Goal: Task Accomplishment & Management: Complete application form

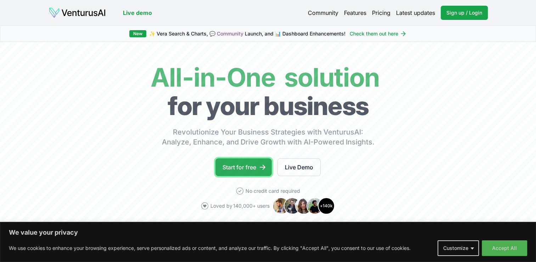
click at [227, 161] on link "Start for free" at bounding box center [244, 167] width 56 height 18
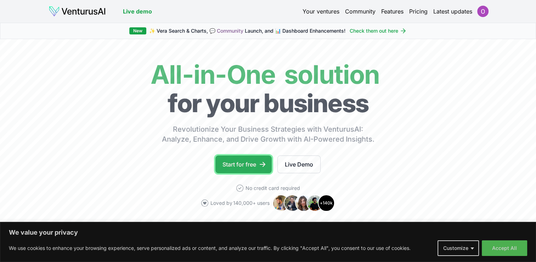
click at [235, 167] on link "Start for free" at bounding box center [244, 164] width 56 height 18
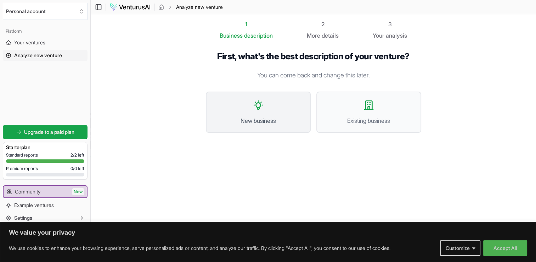
click at [266, 109] on button "New business" at bounding box center [258, 111] width 105 height 41
click at [367, 108] on icon at bounding box center [369, 105] width 9 height 9
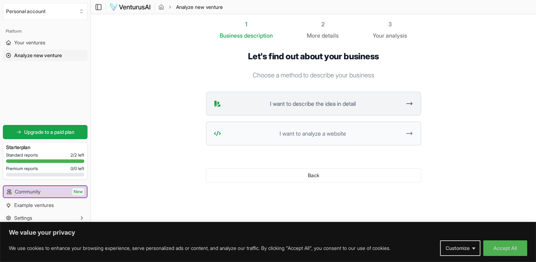
click at [322, 107] on button "I want to describe the idea in detail" at bounding box center [314, 103] width 216 height 24
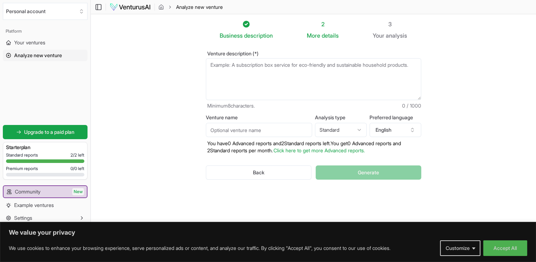
click at [223, 69] on textarea "Venture description (*)" at bounding box center [314, 79] width 216 height 42
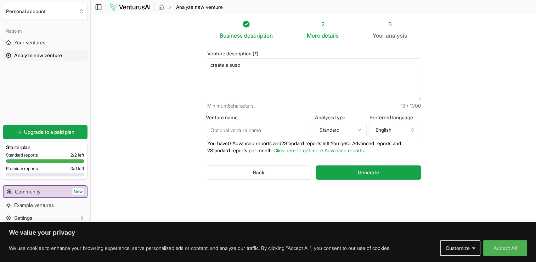
click at [236, 63] on textarea "create a susb" at bounding box center [314, 79] width 216 height 42
click at [243, 63] on textarea "create a susb" at bounding box center [314, 79] width 216 height 42
click at [247, 66] on textarea "create a susb" at bounding box center [314, 79] width 216 height 42
click at [259, 66] on textarea "create a subs" at bounding box center [314, 79] width 216 height 42
click at [255, 63] on textarea "create a subs" at bounding box center [314, 79] width 216 height 42
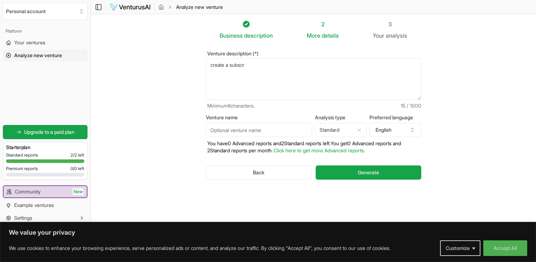
click at [255, 63] on textarea "create a subs" at bounding box center [314, 79] width 216 height 42
drag, startPoint x: 245, startPoint y: 66, endPoint x: 260, endPoint y: 65, distance: 15.0
click at [260, 65] on textarea "create a subs" at bounding box center [314, 79] width 216 height 42
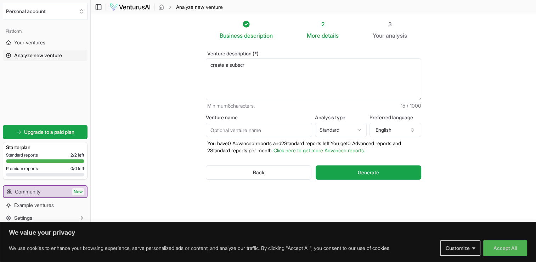
click at [254, 79] on textarea "create a subs" at bounding box center [314, 79] width 216 height 42
click at [386, 65] on textarea "create a subscription _based website where client can access" at bounding box center [314, 79] width 216 height 42
click at [394, 65] on textarea "create a subscription _based website where client can access a library of your …" at bounding box center [314, 79] width 216 height 42
click at [217, 74] on textarea "create a subscription _based website where client can access a library of your …" at bounding box center [314, 79] width 216 height 42
click at [245, 74] on textarea "create a subscription _based website where client can access a library of your …" at bounding box center [314, 79] width 216 height 42
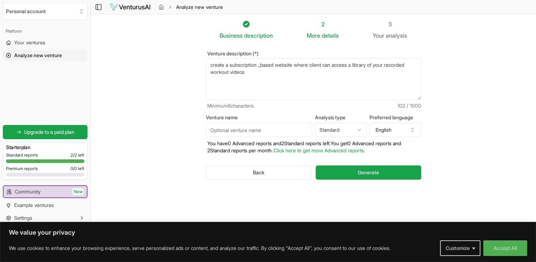
type textarea "create a subscription _based website where client can access a library of your …"
click at [326, 128] on html "We value your privacy We use cookies to enhance your browsing experience, serve…" at bounding box center [268, 131] width 536 height 262
click at [284, 195] on html "We value your privacy We use cookies to enhance your browsing experience, serve…" at bounding box center [268, 131] width 536 height 262
click at [338, 171] on button "Generate" at bounding box center [368, 172] width 105 height 14
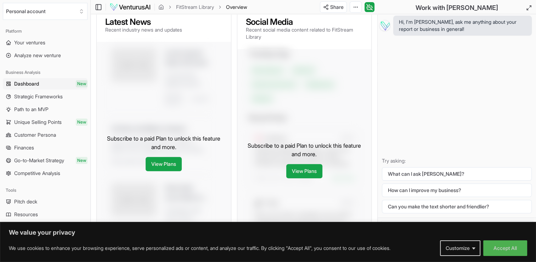
scroll to position [312, 0]
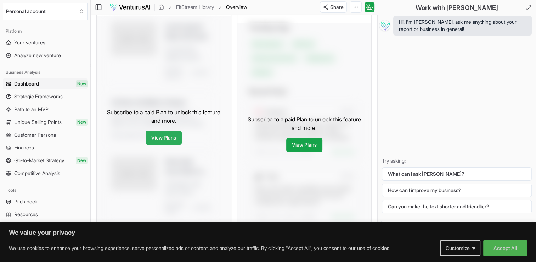
click at [167, 145] on link "View Plans" at bounding box center [164, 137] width 36 height 14
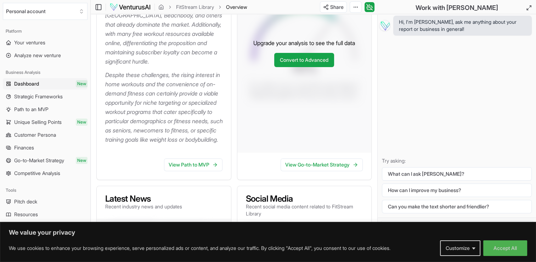
scroll to position [199, 0]
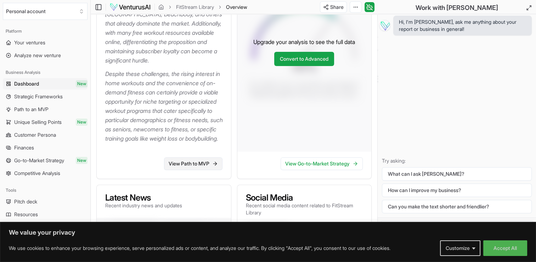
click at [190, 170] on link "View Path to MVP" at bounding box center [193, 163] width 58 height 13
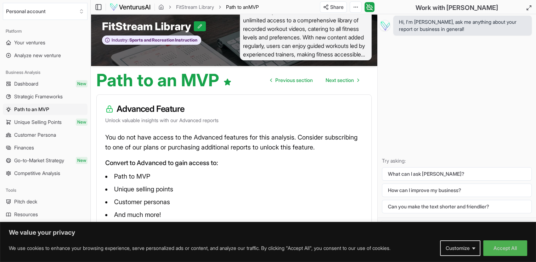
scroll to position [45, 0]
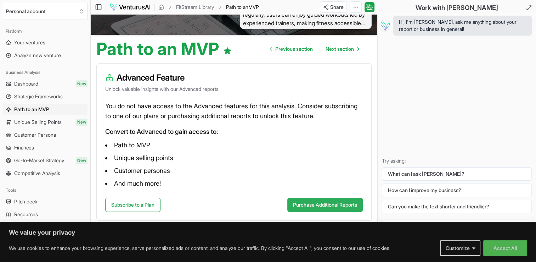
click at [301, 208] on button "Purchase Additional Reports" at bounding box center [325, 204] width 76 height 14
click at [143, 206] on link "Subscribe to a Plan" at bounding box center [132, 204] width 55 height 14
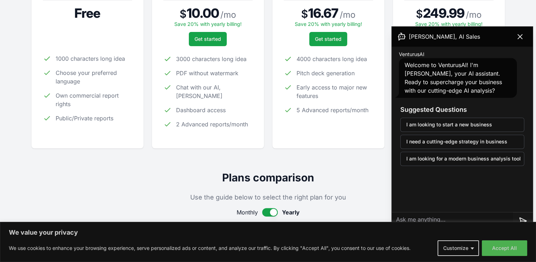
scroll to position [184, 0]
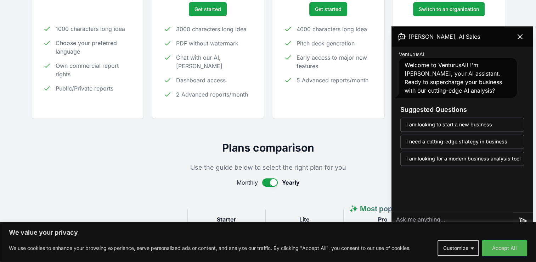
click at [103, 94] on div "For individuals Starter Free 1000 characters long idea Choose your preferred la…" at bounding box center [87, 23] width 89 height 168
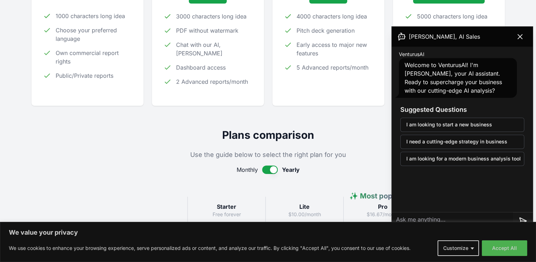
scroll to position [199, 0]
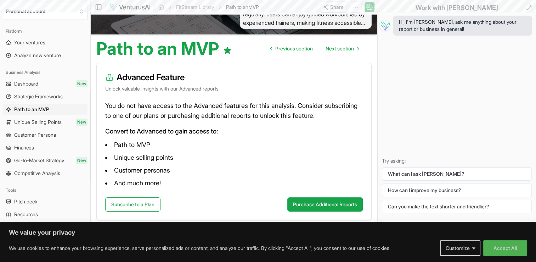
scroll to position [31, 0]
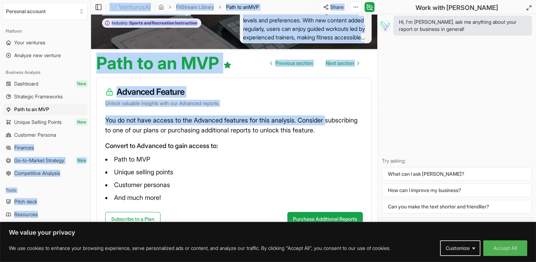
drag, startPoint x: 93, startPoint y: 125, endPoint x: 87, endPoint y: 140, distance: 15.7
click at [87, 140] on div "Personal account Platform Your ventures Analyze new venture Business Analysis D…" at bounding box center [268, 122] width 536 height 307
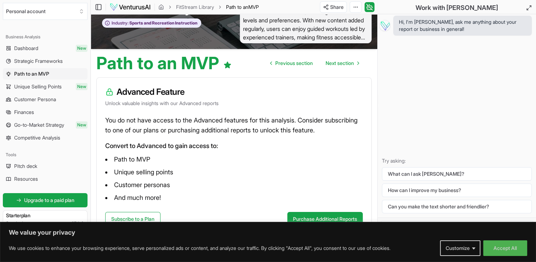
click at [100, 169] on div "You do not have access to the Advanced features for this analysis. Consider sub…" at bounding box center [234, 163] width 275 height 96
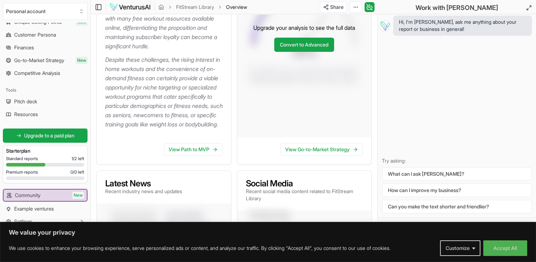
scroll to position [103, 0]
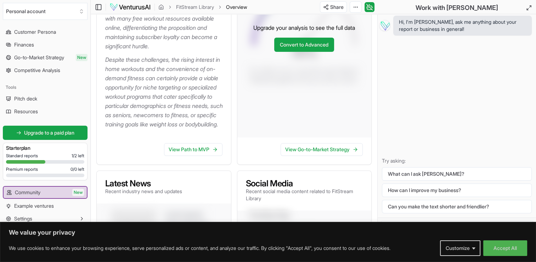
click at [31, 157] on span "Standard reports" at bounding box center [22, 156] width 32 height 6
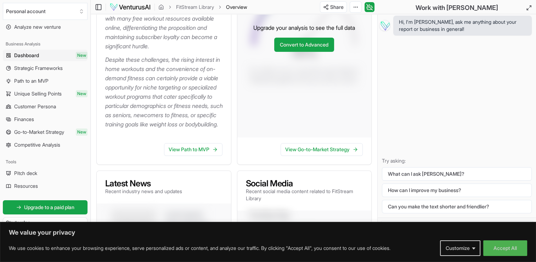
scroll to position [26, 0]
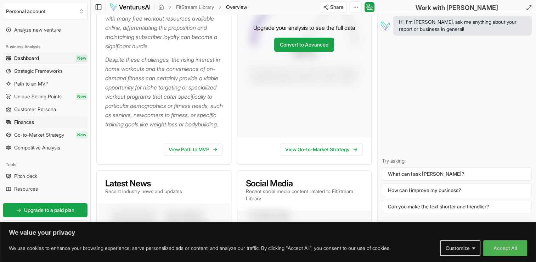
click at [53, 122] on link "Finances" at bounding box center [45, 121] width 85 height 11
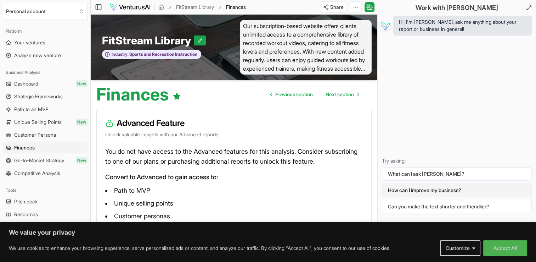
click at [423, 190] on button "How can I improve my business?" at bounding box center [457, 189] width 150 height 13
click at [437, 189] on button "How can I improve my business?" at bounding box center [457, 189] width 150 height 13
